Goal: Task Accomplishment & Management: Use online tool/utility

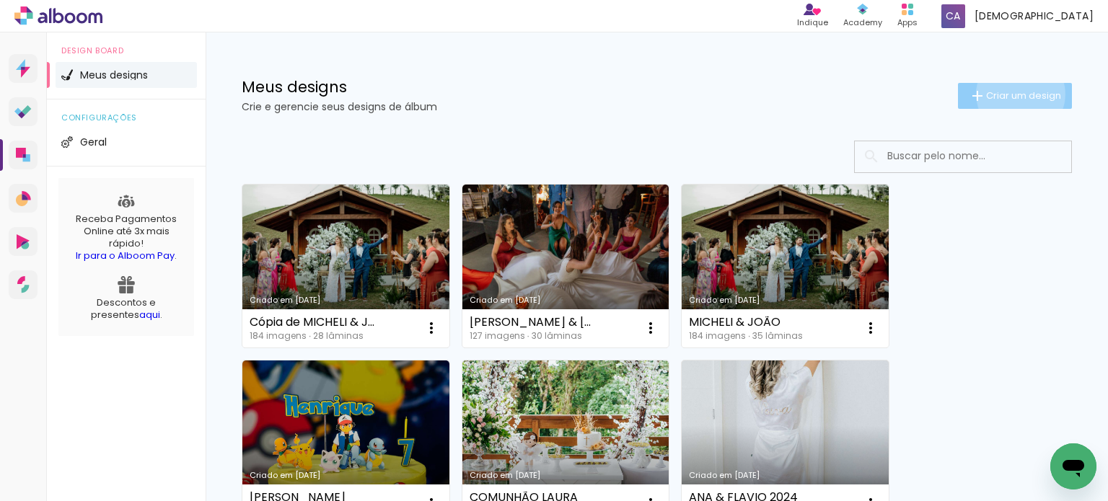
click at [1007, 94] on span "Criar um design" at bounding box center [1023, 95] width 75 height 9
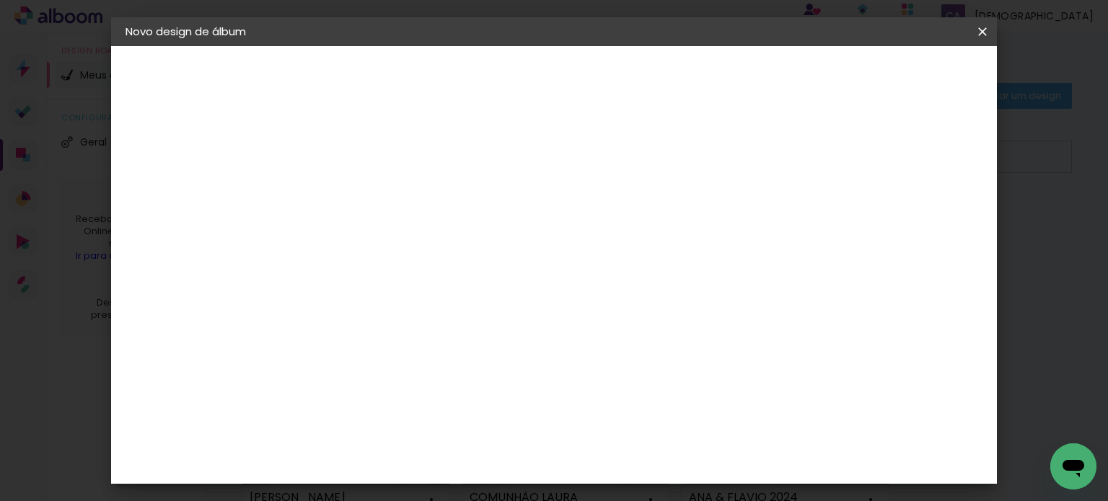
click at [361, 193] on input at bounding box center [361, 193] width 0 height 22
click at [977, 29] on iron-icon at bounding box center [982, 32] width 17 height 14
